Goal: Task Accomplishment & Management: Manage account settings

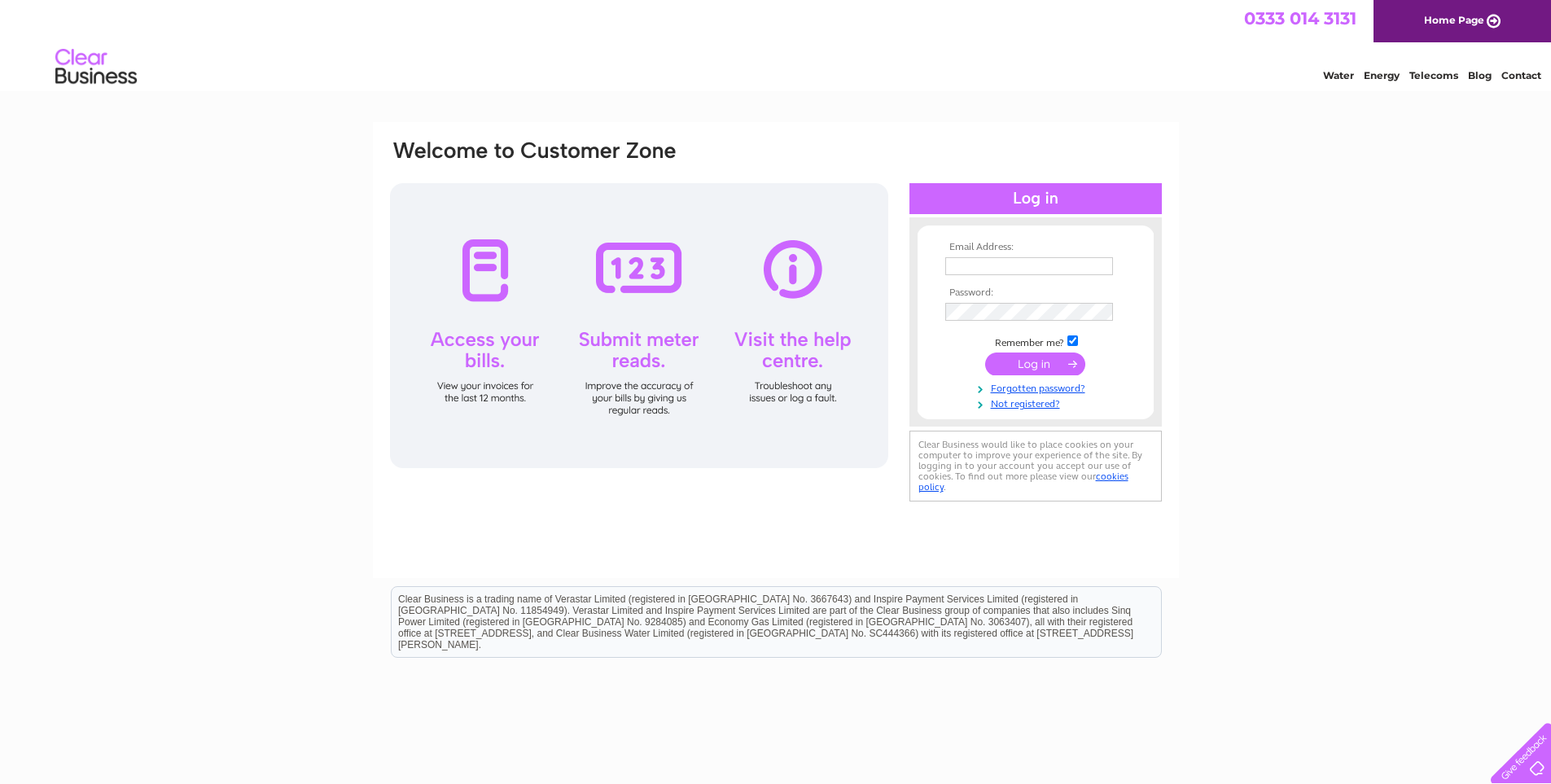
type input "[PERSON_NAME][EMAIL_ADDRESS][DOMAIN_NAME]"
click at [1030, 364] on input "submit" at bounding box center [1034, 363] width 100 height 23
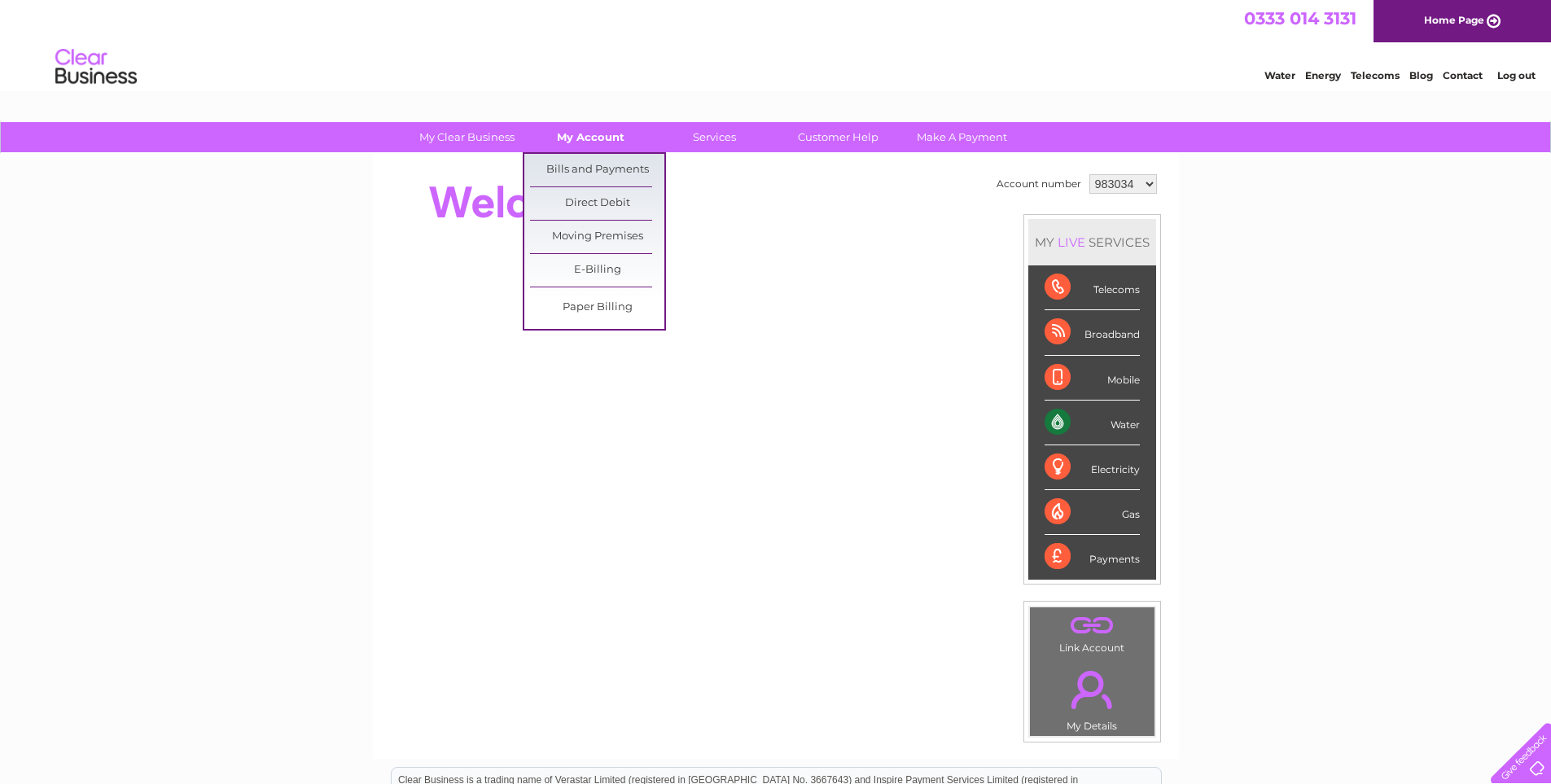
click at [597, 139] on link "My Account" at bounding box center [590, 136] width 135 height 30
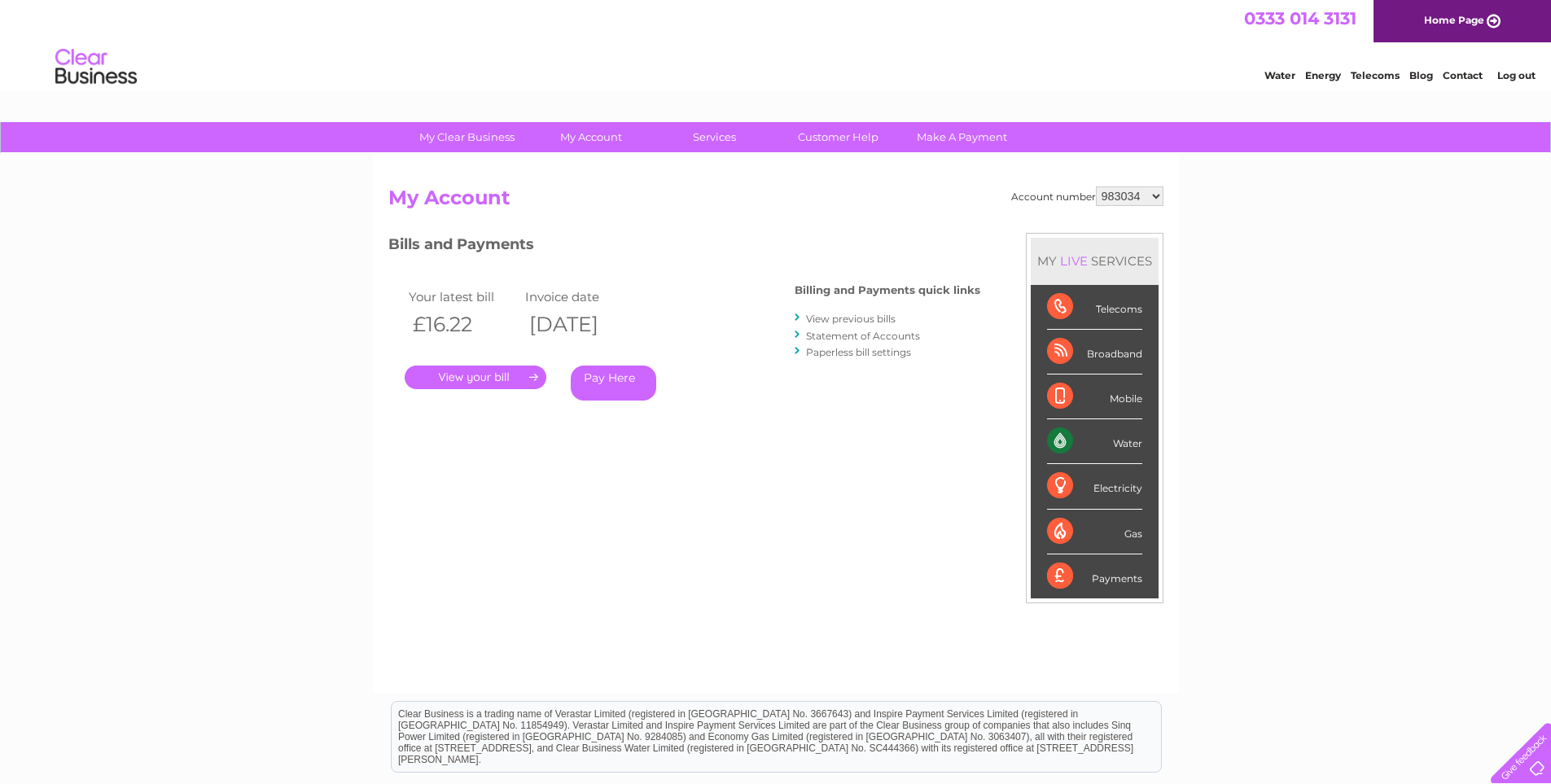
click at [1127, 199] on select "983034 1031831 1147363" at bounding box center [1129, 196] width 68 height 20
select select "1031831"
click at [1096, 186] on select "983034 1031831 1147363" at bounding box center [1129, 196] width 68 height 20
click at [1144, 191] on select "983034 1031831 1147363" at bounding box center [1129, 196] width 68 height 20
select select "1147363"
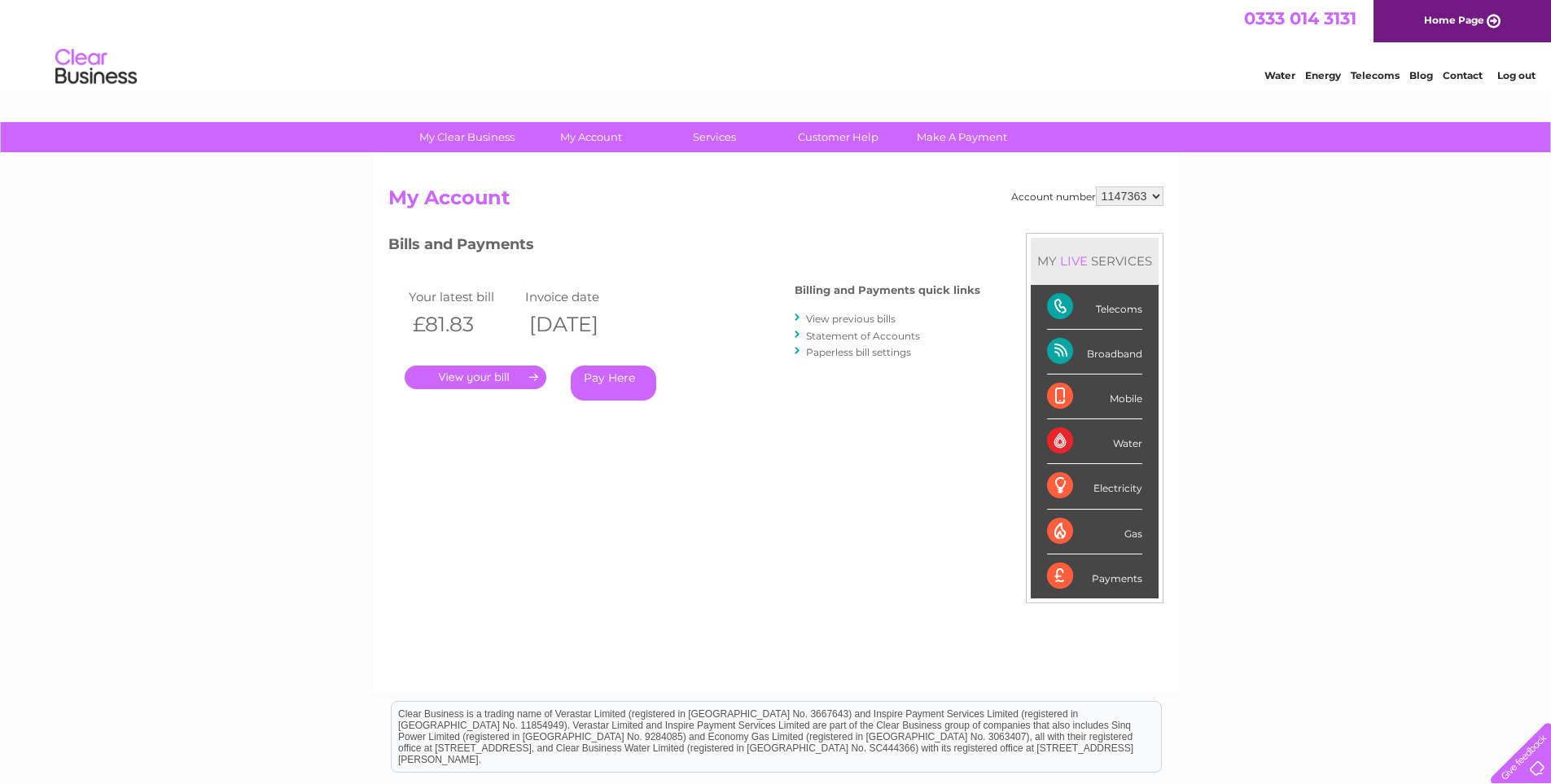
click at [1096, 186] on select "983034 1031831 1147363" at bounding box center [1129, 196] width 68 height 20
click at [1117, 193] on select "983034 1031831 1147363" at bounding box center [1129, 196] width 68 height 20
select select "983034"
click at [1096, 186] on select "983034 1031831 1147363" at bounding box center [1129, 196] width 68 height 20
click at [1142, 196] on select "983034 1031831 1147363" at bounding box center [1129, 196] width 68 height 20
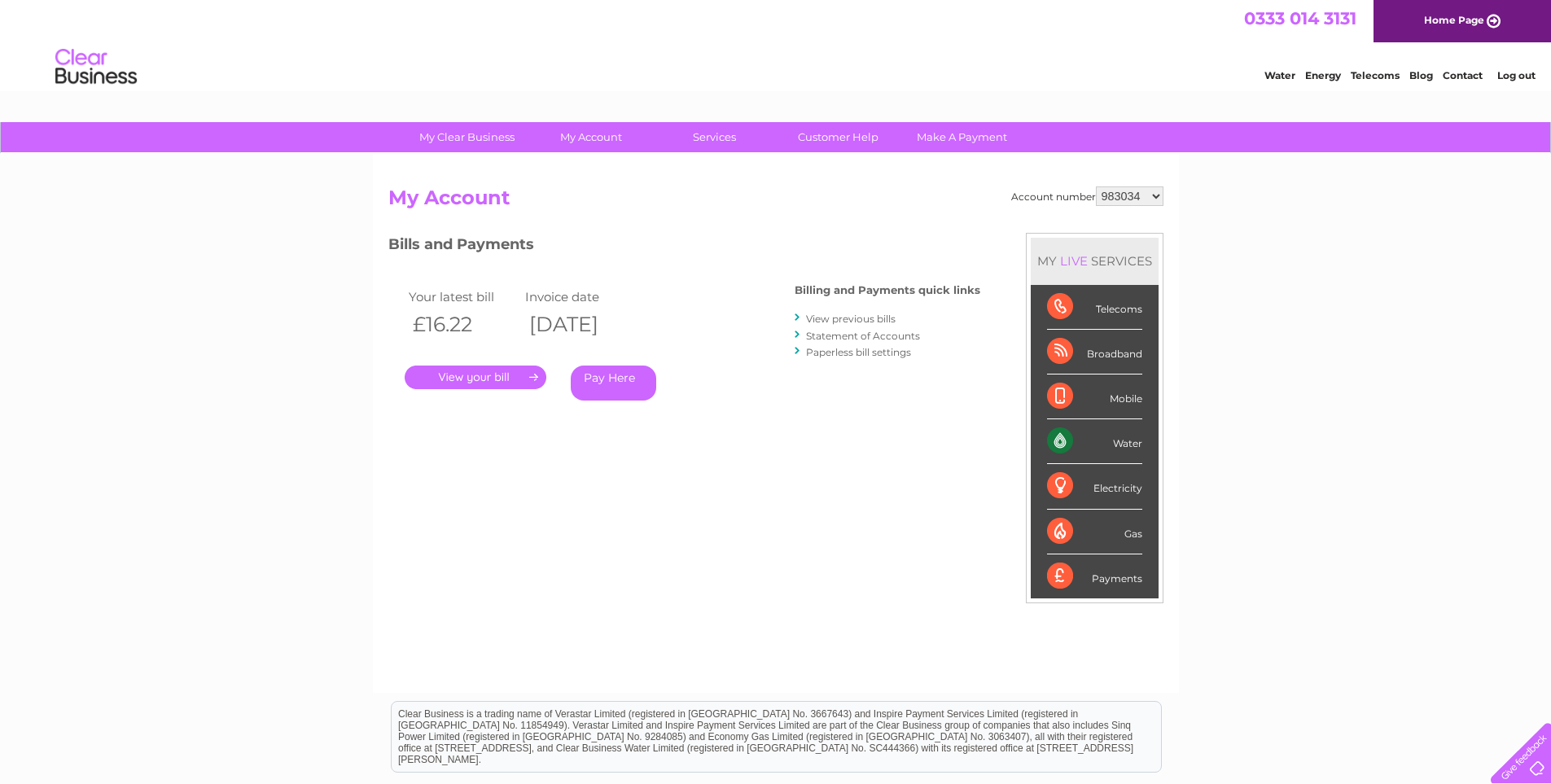
select select "1031831"
click at [1096, 186] on select "983034 1031831 1147363" at bounding box center [1129, 196] width 68 height 20
click at [474, 379] on link "." at bounding box center [475, 378] width 142 height 23
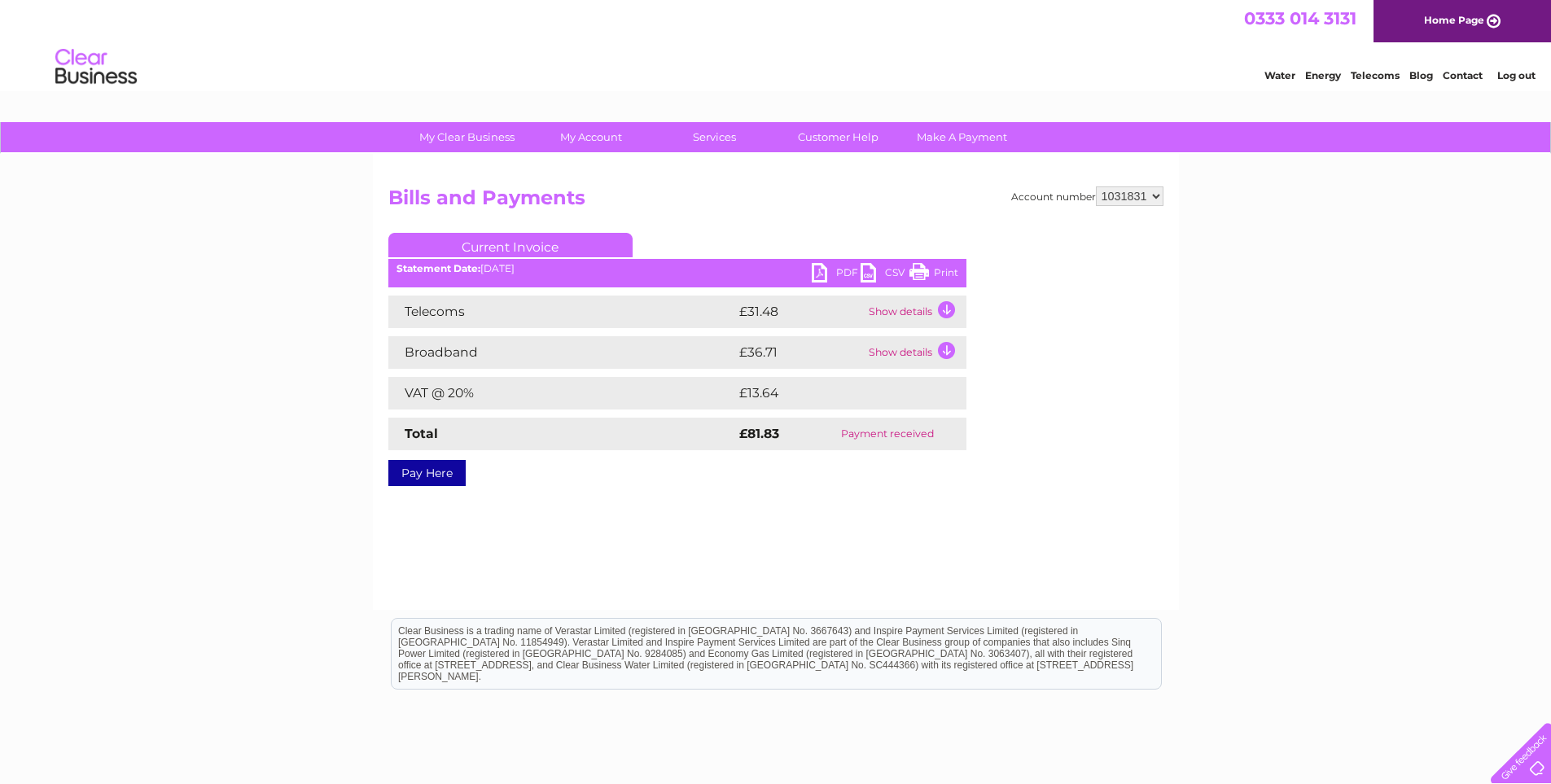
click at [831, 269] on link "PDF" at bounding box center [836, 275] width 49 height 23
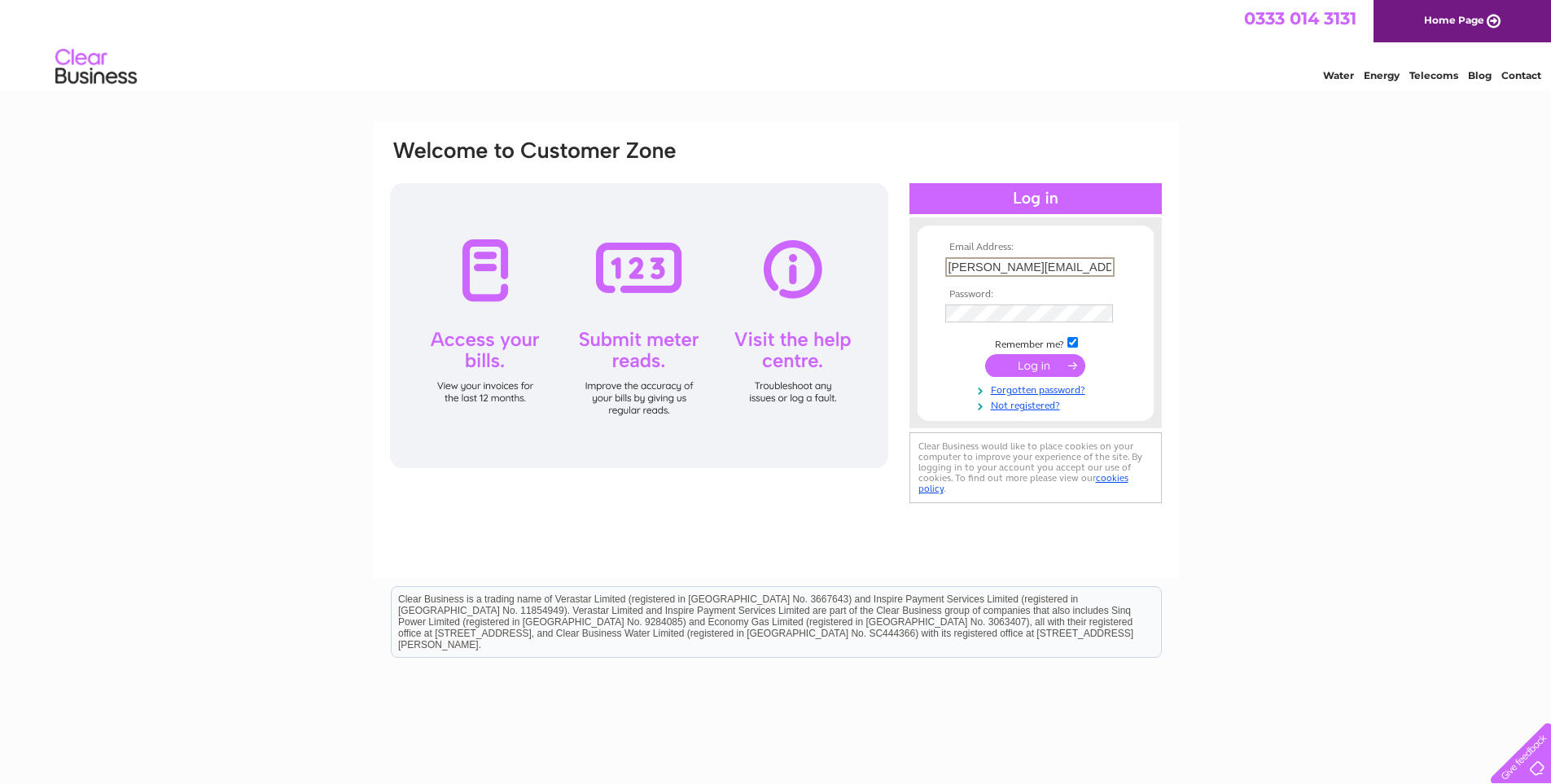
drag, startPoint x: 1097, startPoint y: 264, endPoint x: 888, endPoint y: 266, distance: 209.0
click at [1468, 81] on div "Email Address: yvonne@abc4d.co.uk Password:" at bounding box center [1480, 73] width 23 height 16
type input "claire@wmagroup.co.uk"
click at [1468, 81] on div "Email Address: claire@wmagroup.co.uk Password:" at bounding box center [1480, 73] width 23 height 16
click at [1042, 361] on input "submit" at bounding box center [1034, 363] width 100 height 23
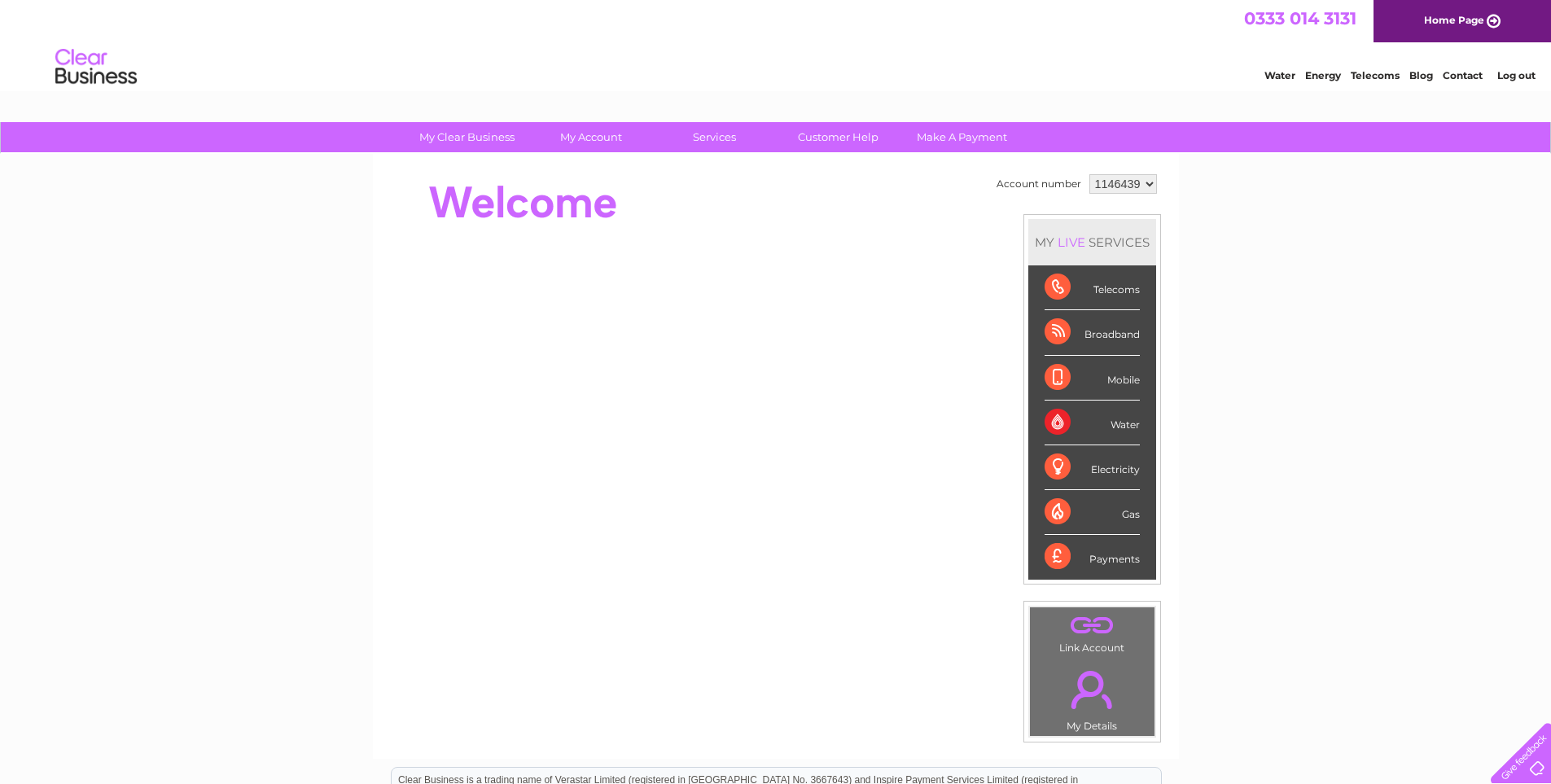
click at [1144, 177] on select "1146439 1147363 1148102" at bounding box center [1123, 184] width 68 height 20
click at [1143, 180] on select "1146439 1147363 1148102" at bounding box center [1123, 184] width 68 height 20
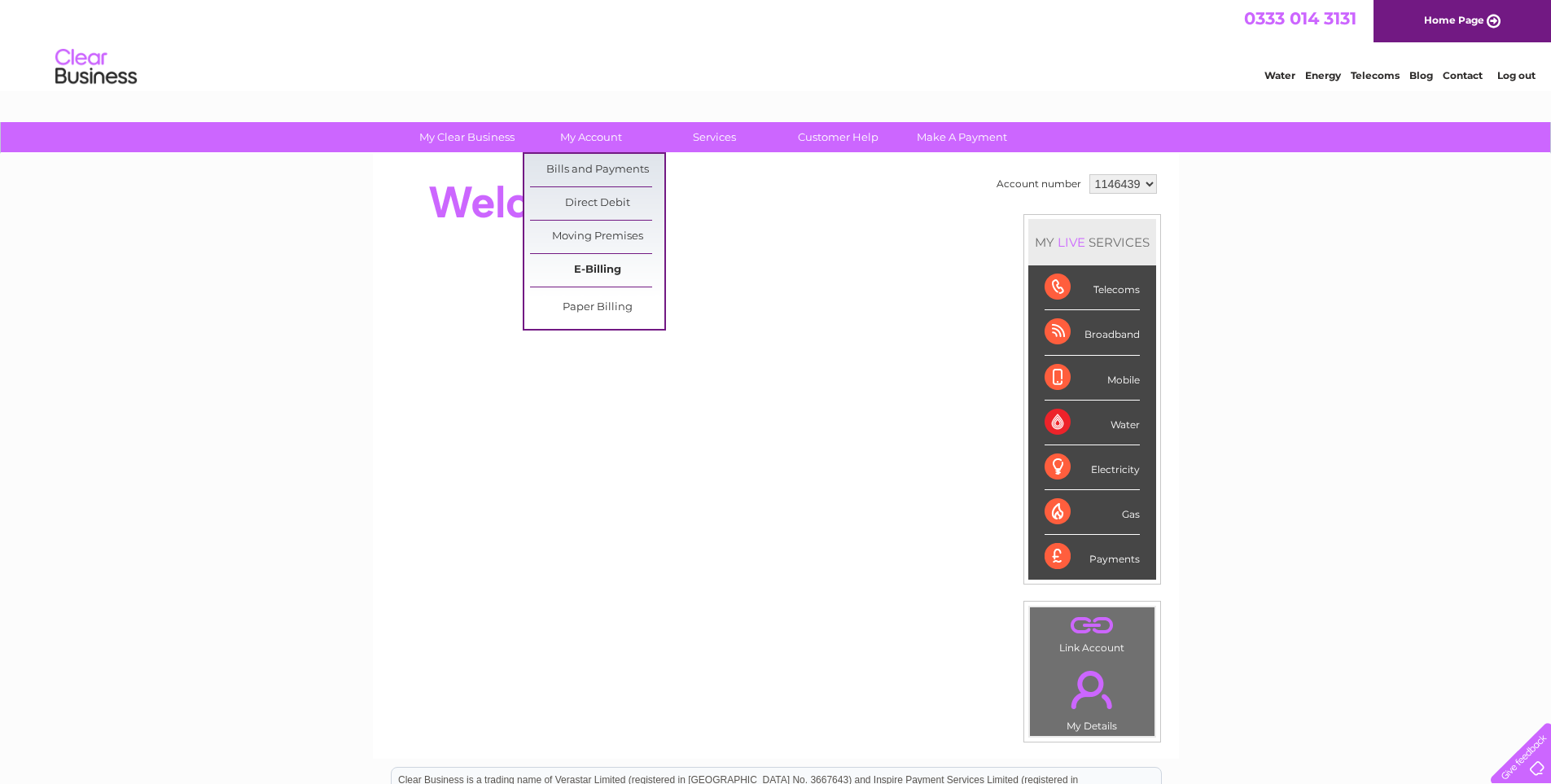
click at [614, 261] on link "E-Billing" at bounding box center [597, 270] width 135 height 33
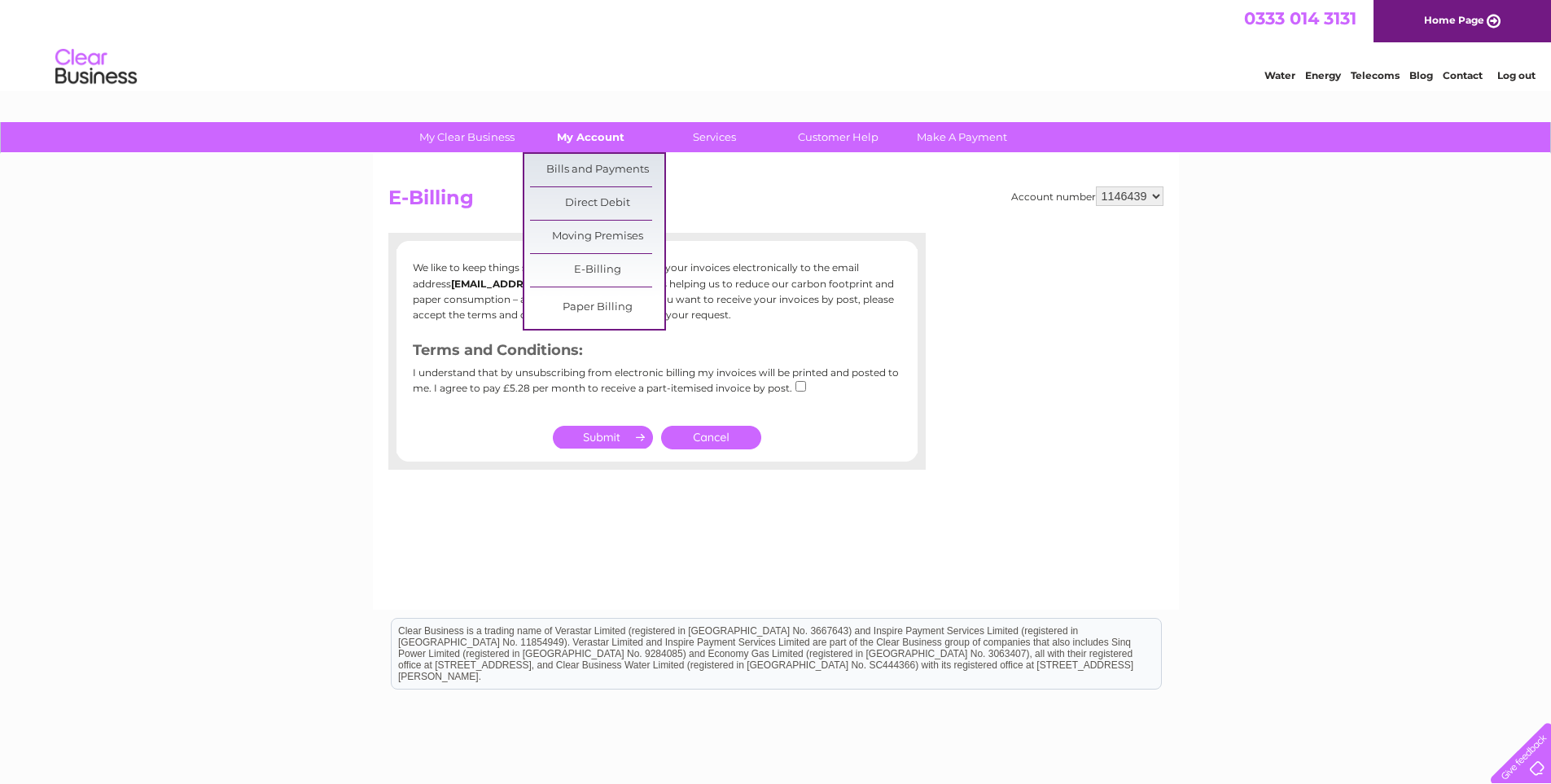
click at [616, 144] on link "My Account" at bounding box center [590, 136] width 135 height 30
click at [616, 167] on link "Bills and Payments" at bounding box center [597, 170] width 135 height 33
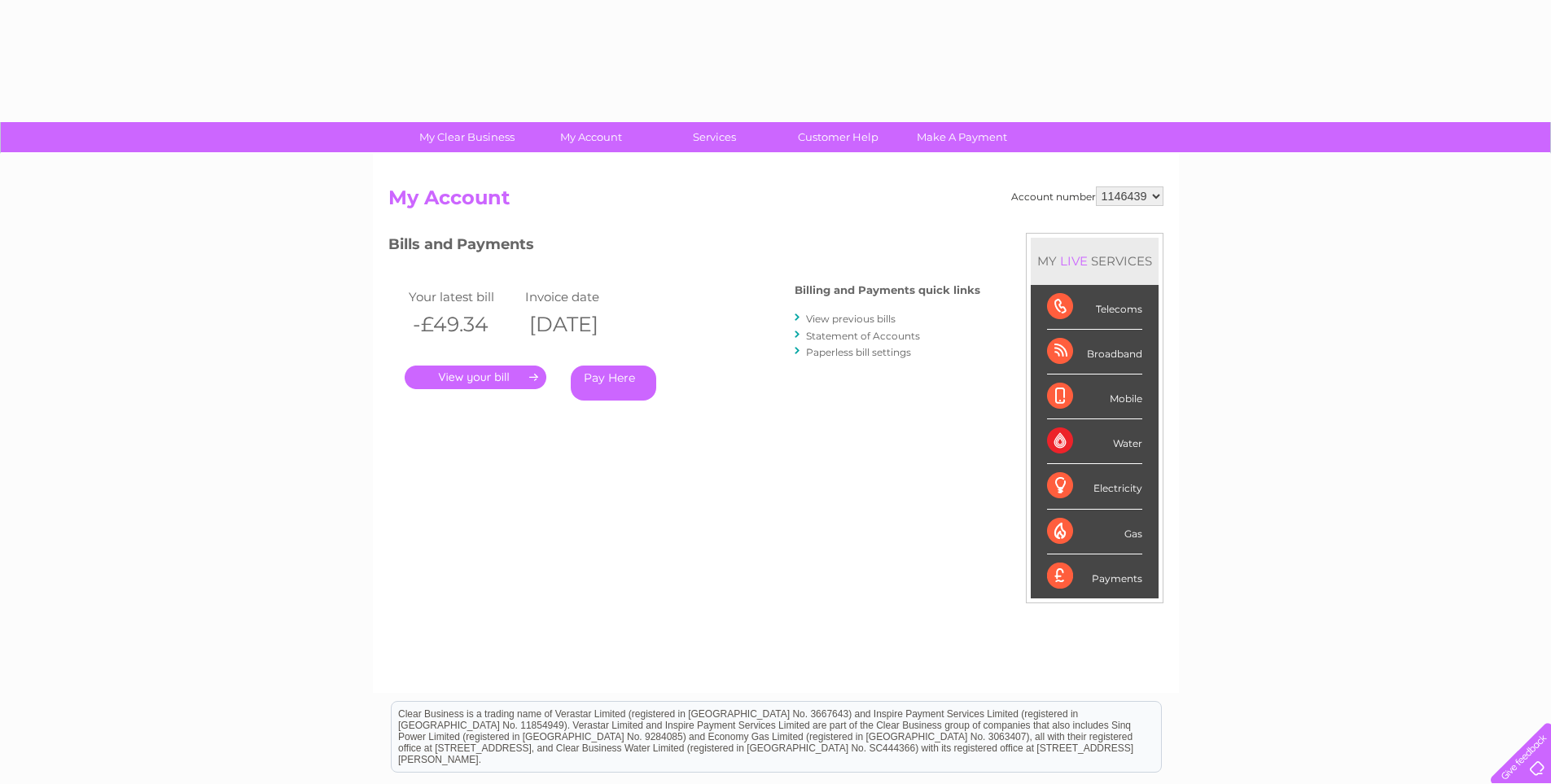
click at [1135, 198] on select "1146439 1147363 1148102" at bounding box center [1129, 196] width 68 height 20
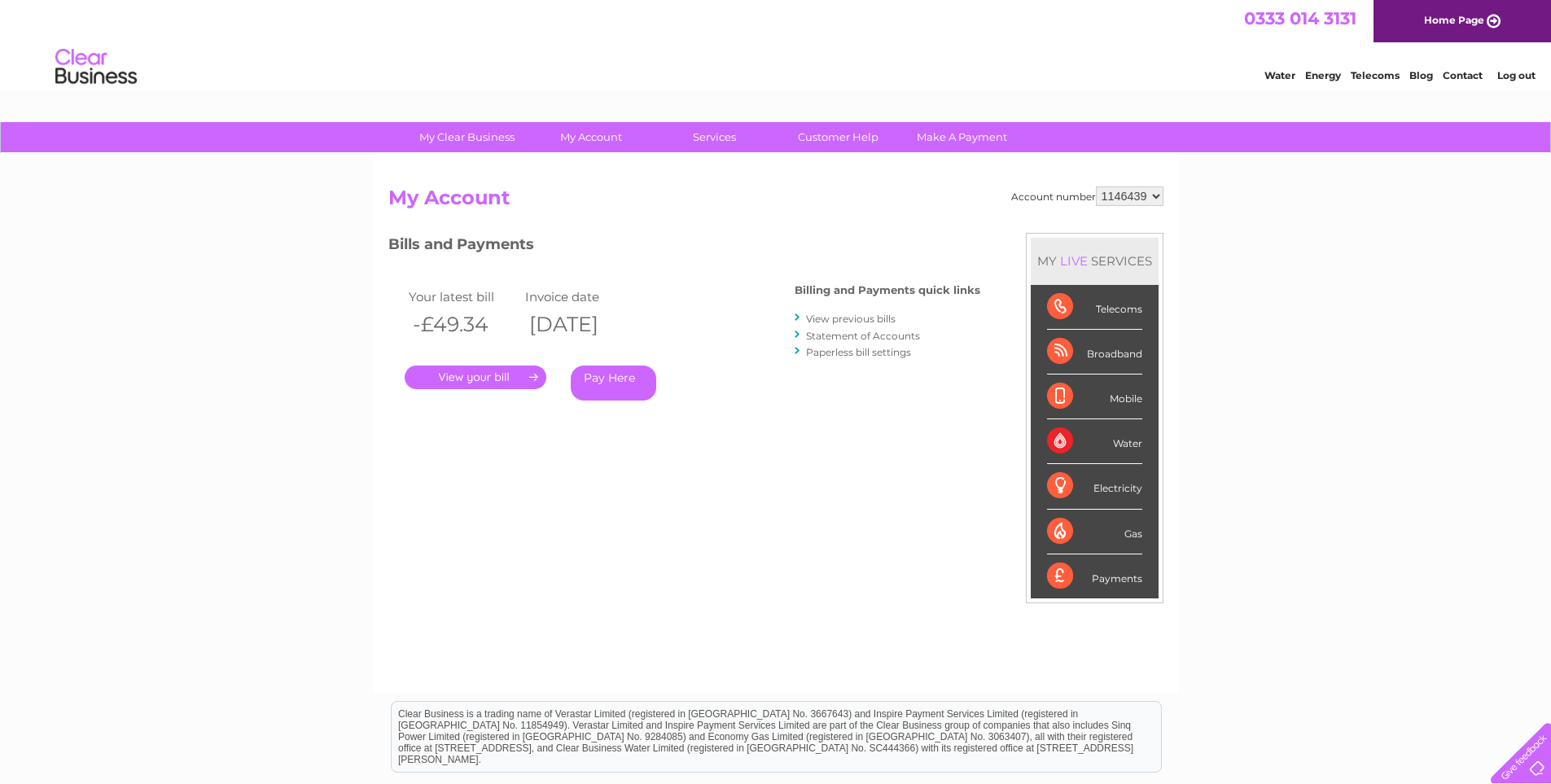
select select "1147363"
click at [1097, 186] on select "1146439 1147363 1148102" at bounding box center [1129, 196] width 68 height 20
click at [1137, 185] on div "Account number 1146439 1147363 1148102 My Account MY LIVE SERVICES Telecoms Bro…" at bounding box center [776, 423] width 806 height 539
click at [1137, 186] on select "1146439 1147363 1148102" at bounding box center [1129, 196] width 68 height 20
select select "1148102"
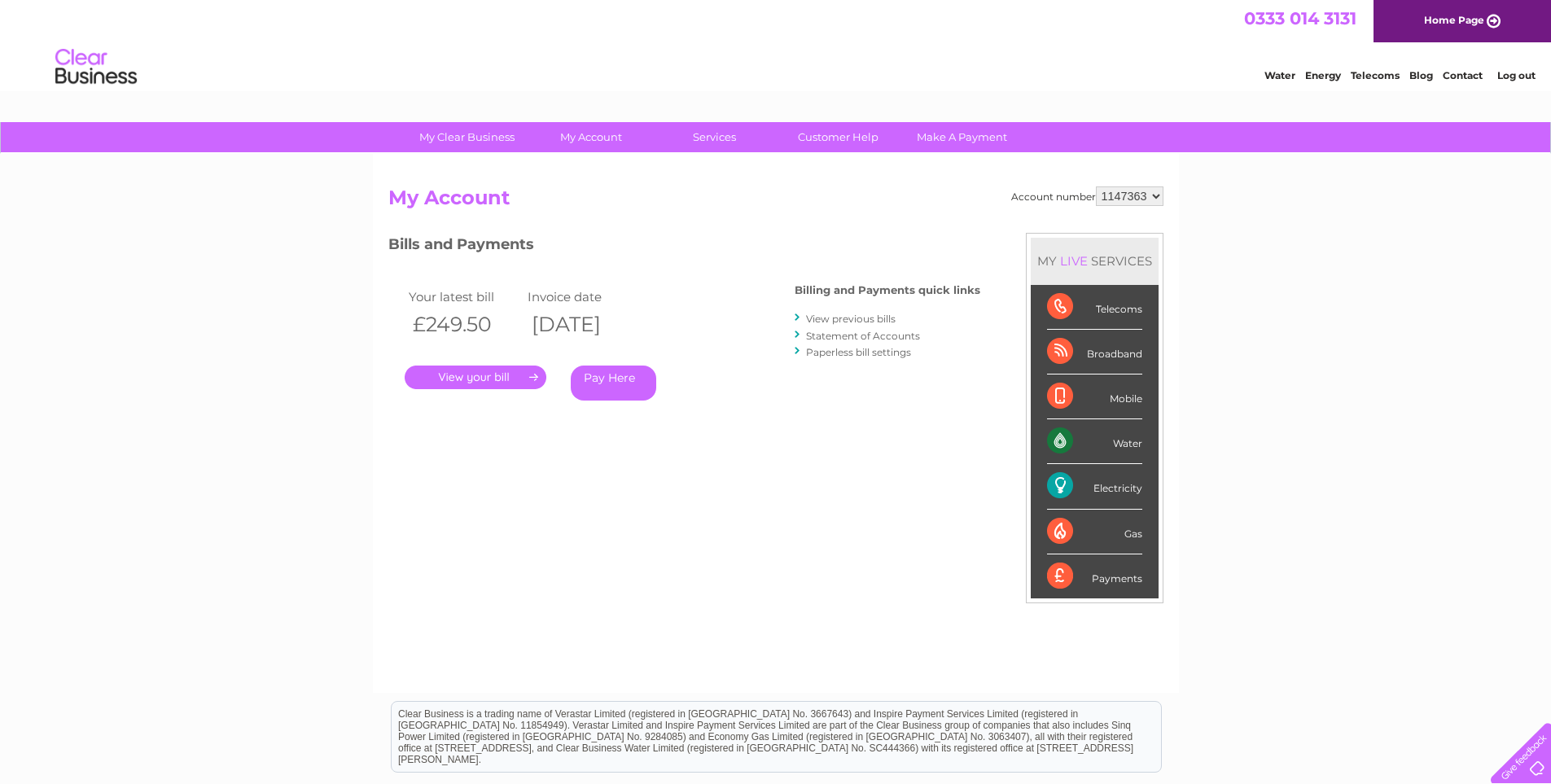
click at [1097, 186] on select "1146439 1147363 1148102" at bounding box center [1129, 196] width 68 height 20
click at [865, 318] on link "View previous bills" at bounding box center [850, 319] width 89 height 13
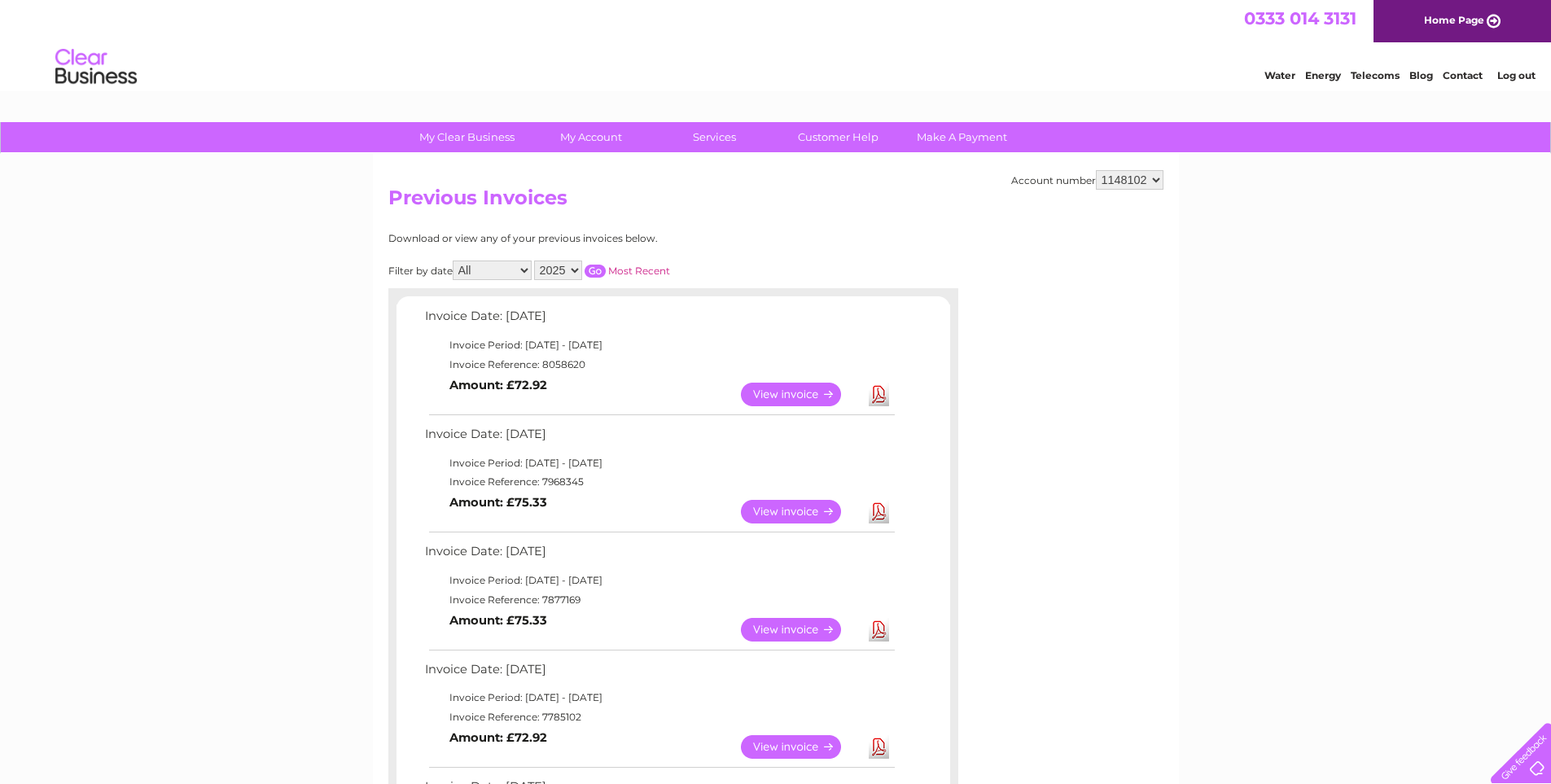
click at [801, 398] on link "View" at bounding box center [800, 395] width 119 height 23
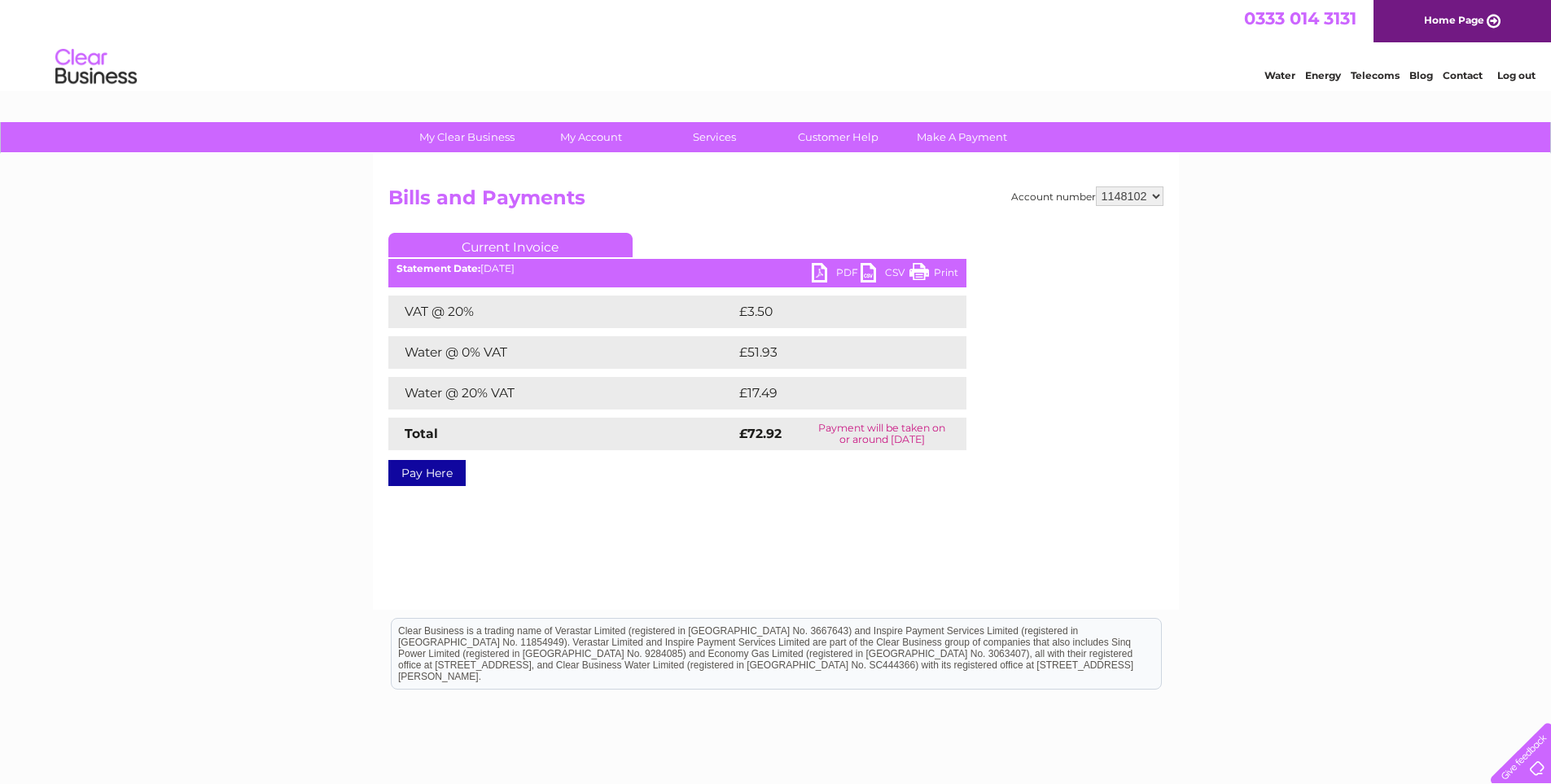
click at [821, 269] on link "PDF" at bounding box center [836, 275] width 49 height 23
